Goal: Task Accomplishment & Management: Manage account settings

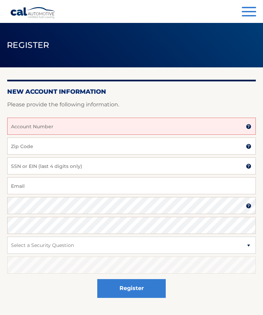
click at [90, 289] on div "Register" at bounding box center [131, 288] width 248 height 25
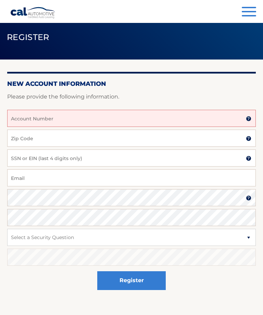
click at [77, 120] on input "Account Number" at bounding box center [131, 118] width 248 height 17
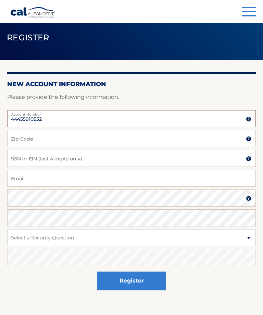
type input "44455910552"
click at [25, 138] on input "Zip Code" at bounding box center [131, 138] width 248 height 17
type input "07640"
click at [27, 156] on input "SSN or EIN (last 4 digits only)" at bounding box center [131, 158] width 248 height 17
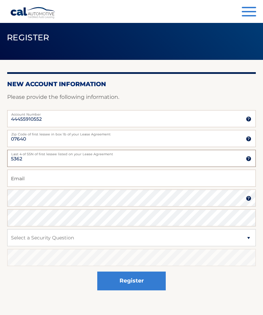
type input "5362"
click at [24, 176] on input "Email" at bounding box center [131, 178] width 248 height 17
type input "Rwnelson43@aol.com"
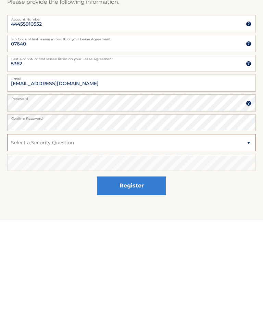
click at [28, 229] on select "Select a Security Question What was the name of your elementary school? What is…" at bounding box center [131, 237] width 248 height 17
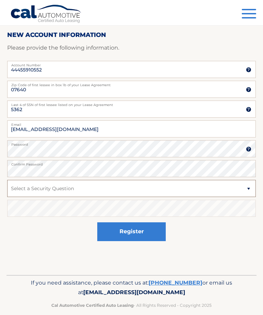
select select "1"
click at [31, 191] on select "Select a Security Question What was the name of your elementary school? What is…" at bounding box center [131, 188] width 248 height 17
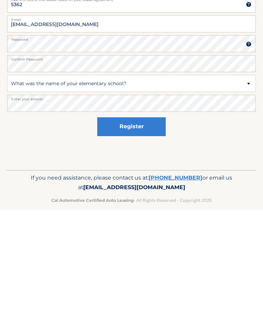
click at [137, 222] on button "Register" at bounding box center [131, 231] width 68 height 19
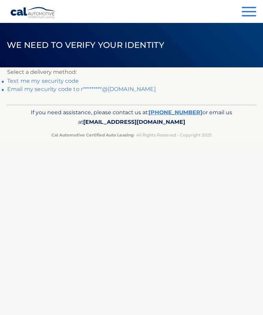
click at [60, 78] on link "Text me my security code" at bounding box center [43, 81] width 72 height 6
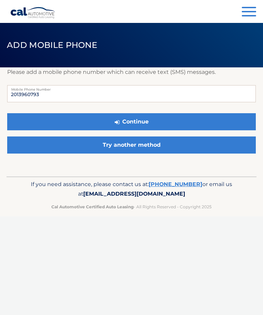
click at [148, 118] on button "Continue" at bounding box center [131, 121] width 248 height 17
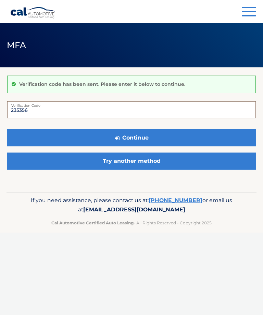
type input "235356"
click at [139, 140] on button "Continue" at bounding box center [131, 137] width 248 height 17
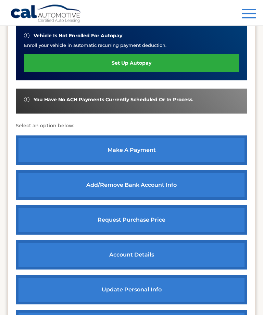
scroll to position [187, 0]
click at [150, 218] on link "request purchase price" at bounding box center [131, 219] width 231 height 29
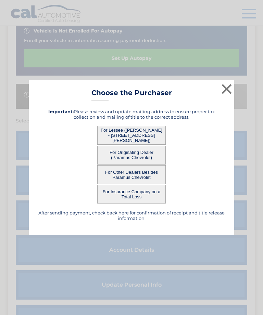
scroll to position [192, 0]
click at [139, 164] on button "For Originating Dealer (Paramus Chevrolet)" at bounding box center [131, 155] width 68 height 19
click at [143, 145] on button "For Lessee (ROBERT NELSON - 93 COLUMBUS AVE, , HARRINGTON PARK, NJ 07640)" at bounding box center [131, 135] width 68 height 19
click at [142, 145] on button "For Lessee (ROBERT NELSON - 93 COLUMBUS AVE, , HARRINGTON PARK, NJ 07640)" at bounding box center [131, 135] width 68 height 19
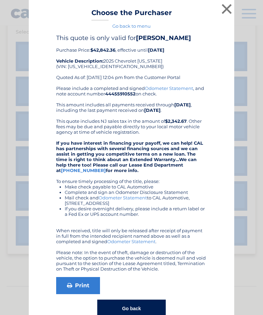
scroll to position [283, 0]
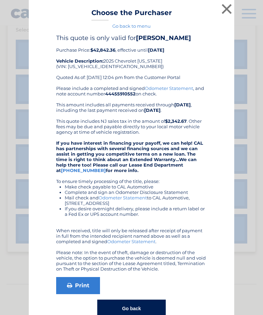
click at [151, 310] on button "Go back" at bounding box center [131, 309] width 68 height 18
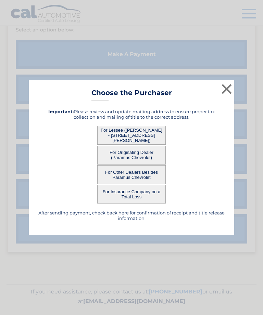
click at [227, 96] on button "×" at bounding box center [227, 89] width 14 height 14
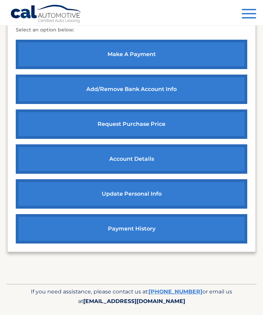
click at [177, 226] on link "payment history" at bounding box center [131, 228] width 231 height 29
click at [139, 214] on link "payment history" at bounding box center [131, 228] width 231 height 29
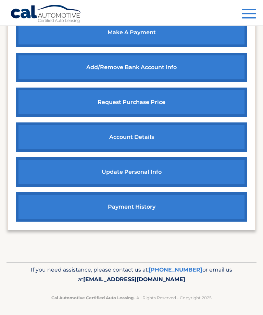
click at [153, 47] on link "make a payment" at bounding box center [131, 32] width 231 height 29
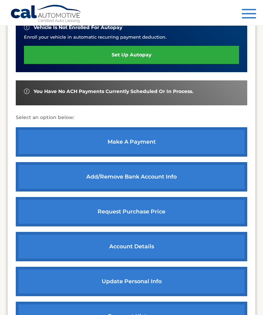
click at [129, 302] on link "payment history" at bounding box center [131, 316] width 231 height 29
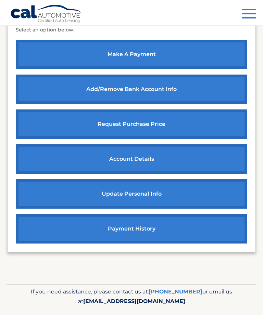
click at [137, 214] on link "payment history" at bounding box center [131, 228] width 231 height 29
click at [147, 189] on link "update personal info" at bounding box center [131, 193] width 231 height 29
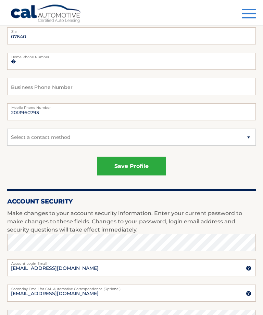
scroll to position [187, 0]
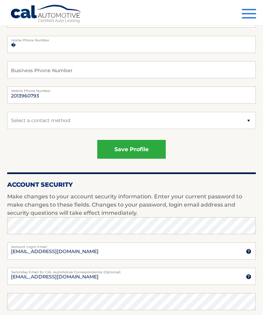
click at [141, 150] on button "save profile" at bounding box center [131, 149] width 68 height 19
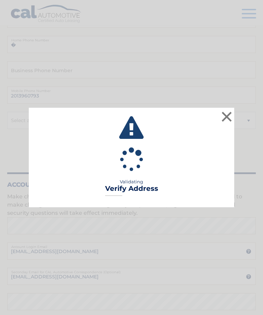
click at [226, 123] on button "×" at bounding box center [227, 117] width 14 height 14
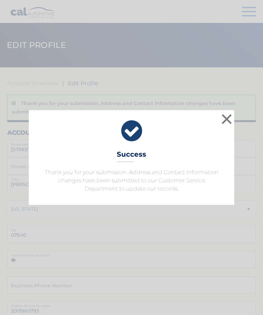
scroll to position [4, 0]
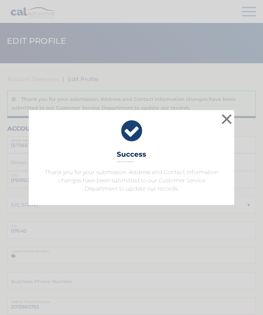
click at [228, 126] on button "×" at bounding box center [227, 119] width 14 height 14
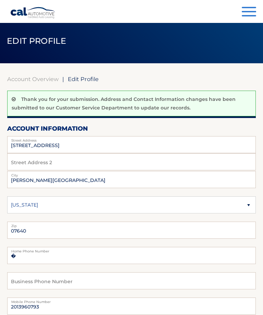
click at [251, 11] on button "Menu" at bounding box center [248, 12] width 14 height 11
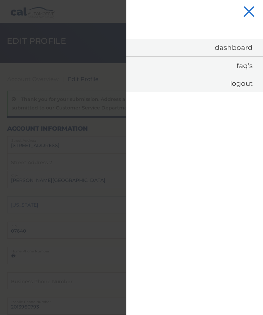
click at [211, 280] on div "Dashboard FAQ's Logout" at bounding box center [194, 177] width 136 height 276
